Goal: Find specific page/section: Find specific page/section

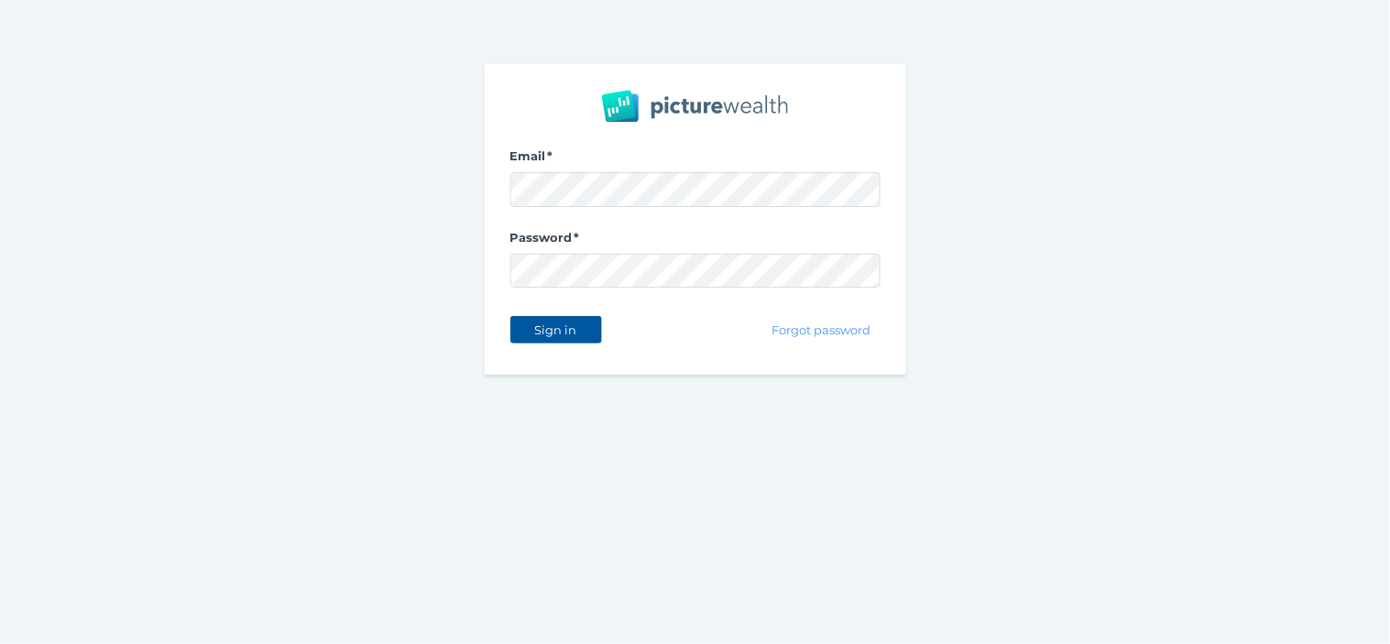
click at [552, 325] on span "Sign in" at bounding box center [556, 329] width 58 height 15
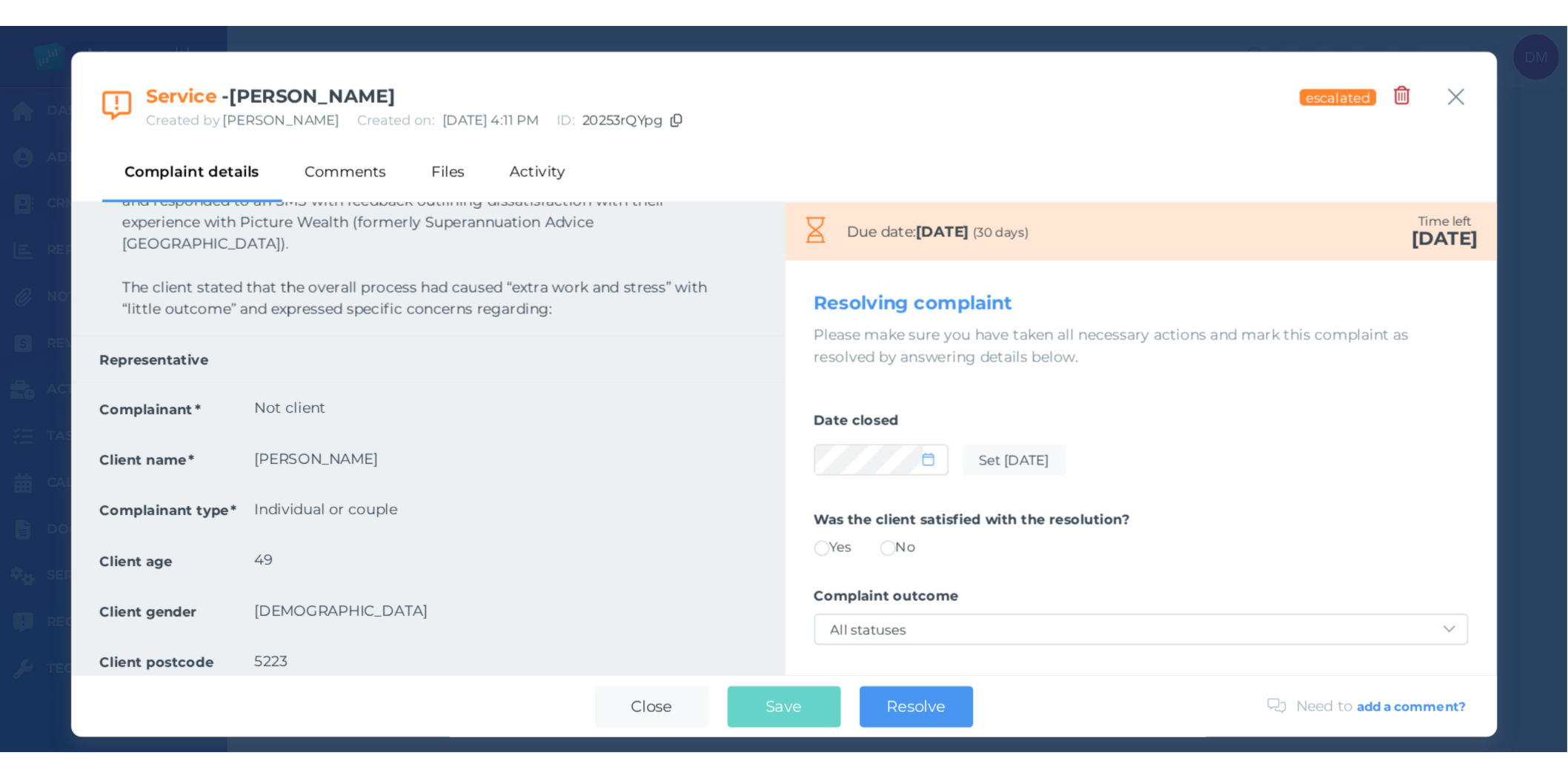
scroll to position [212, 0]
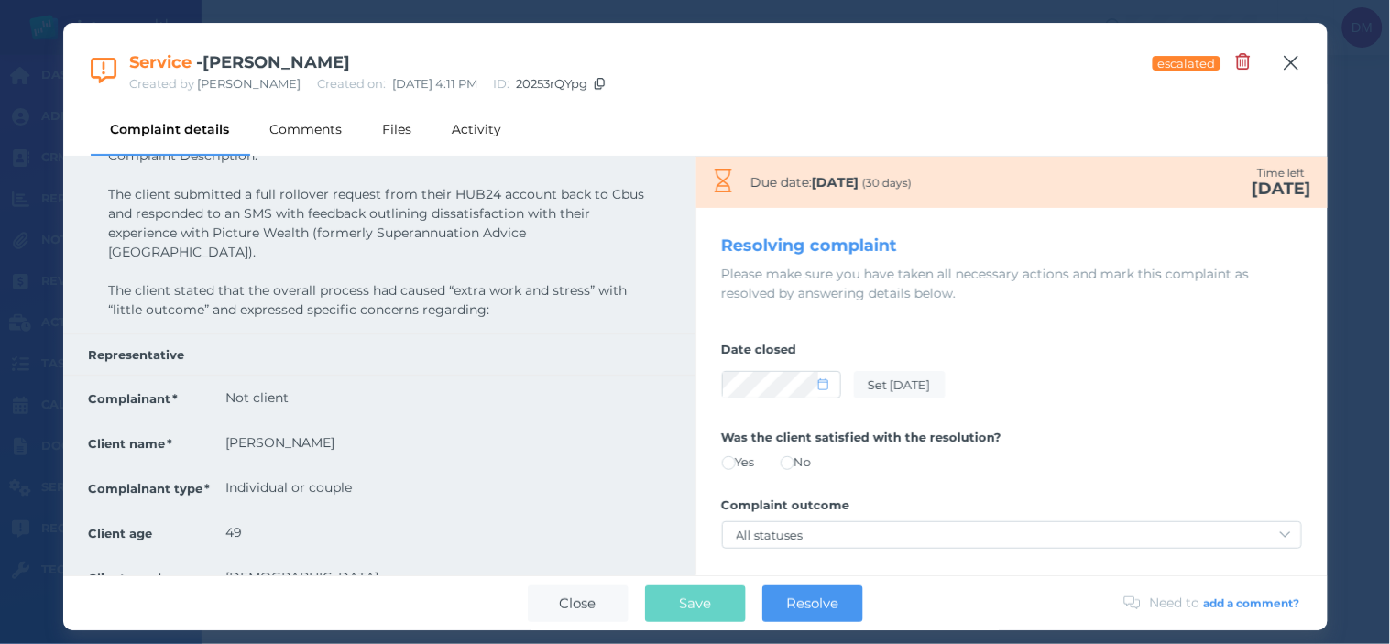
click at [1290, 60] on icon "button" at bounding box center [1291, 62] width 17 height 23
